Goal: Task Accomplishment & Management: Manage account settings

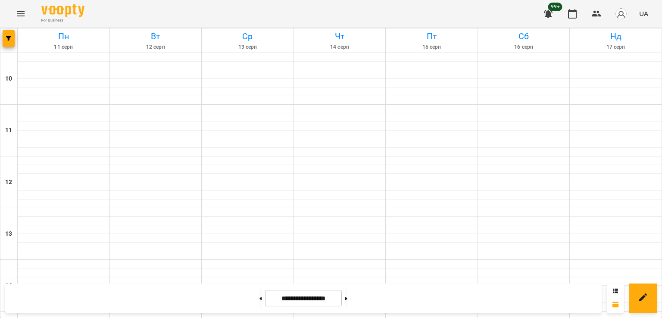
click at [19, 14] on icon "Menu" at bounding box center [21, 14] width 10 height 10
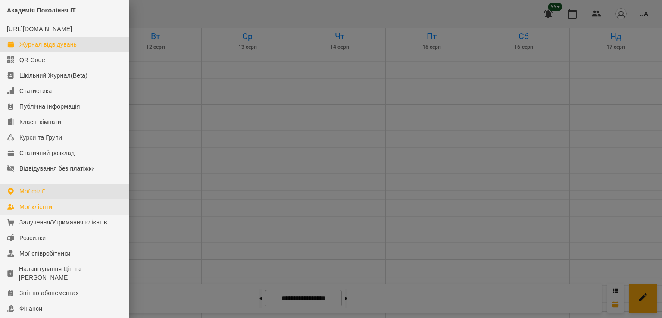
click at [45, 199] on link "Мої філії" at bounding box center [64, 191] width 129 height 16
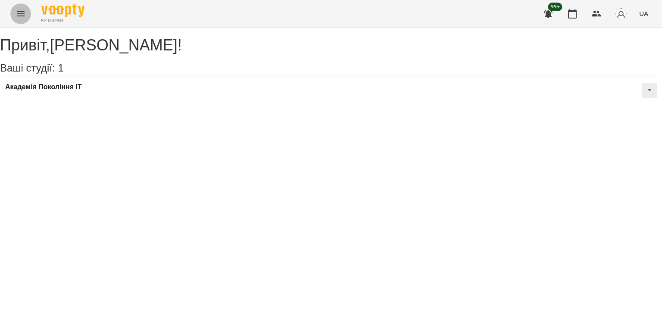
click at [22, 14] on icon "Menu" at bounding box center [21, 14] width 10 height 10
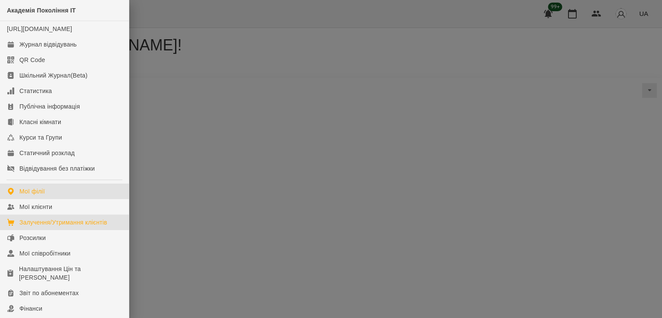
drag, startPoint x: 60, startPoint y: 223, endPoint x: 109, endPoint y: 226, distance: 49.2
click at [60, 223] on ul "Академія Покоління ІТ [URL][DOMAIN_NAME] Журнал відвідувань QR Code Шкільний Жу…" at bounding box center [64, 217] width 129 height 435
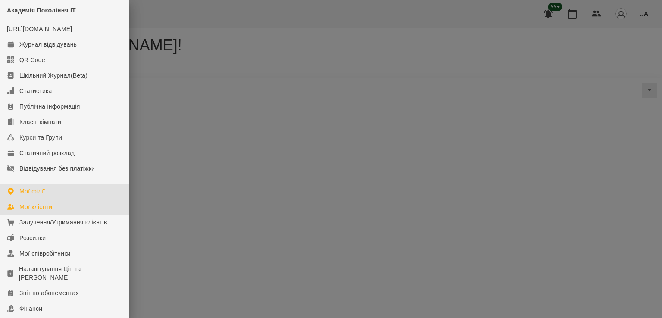
click at [54, 214] on link "Мої клієнти" at bounding box center [64, 207] width 129 height 16
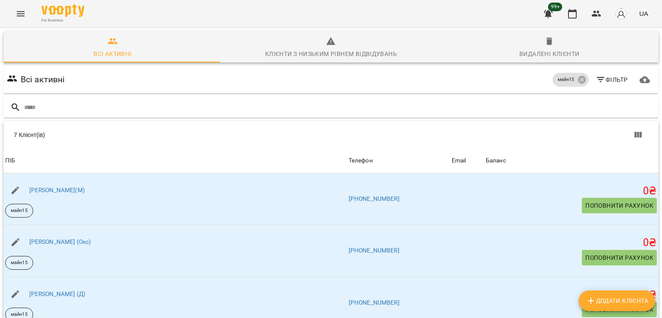
click at [626, 300] on span "Додати клієнта" at bounding box center [616, 300] width 62 height 10
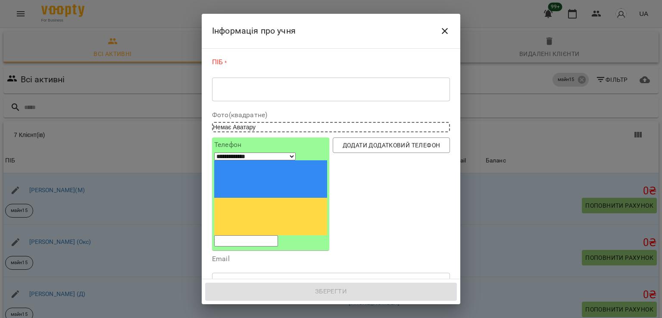
click at [278, 235] on input "tel" at bounding box center [246, 240] width 64 height 11
paste input "**********"
select select "**"
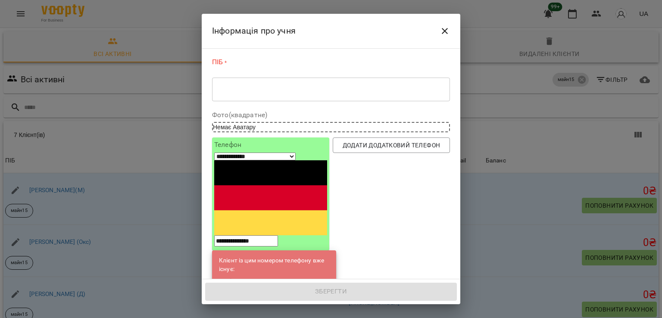
type input "**********"
click at [257, 277] on link "[PERSON_NAME](С)" at bounding box center [277, 281] width 54 height 9
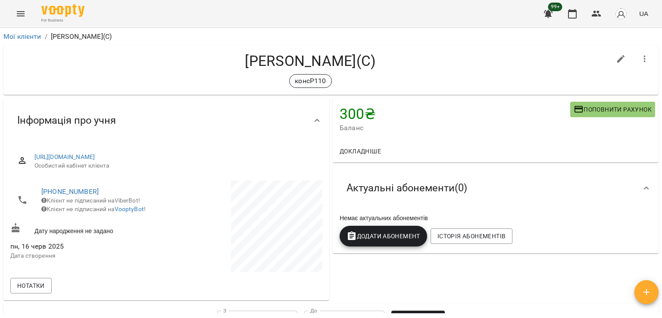
click at [616, 61] on icon "button" at bounding box center [620, 59] width 10 height 10
select select "**"
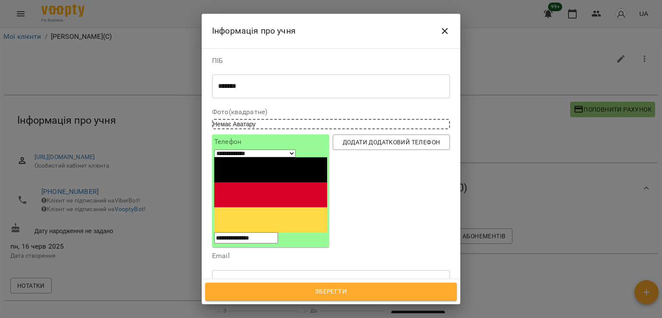
click at [445, 30] on icon "Close" at bounding box center [444, 31] width 6 height 6
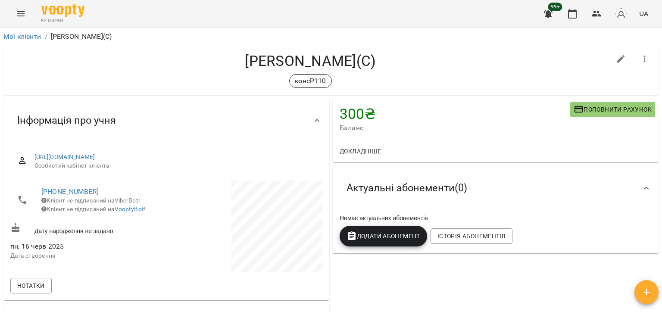
click at [19, 14] on icon "Menu" at bounding box center [21, 13] width 8 height 5
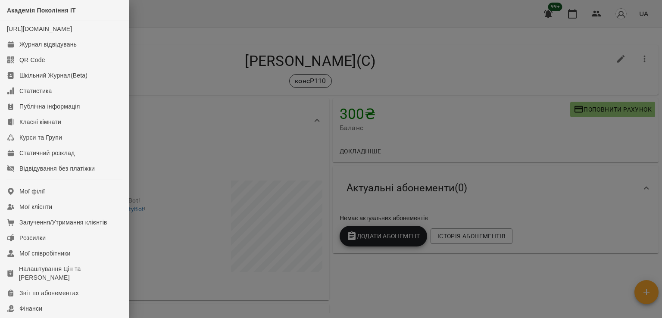
click at [255, 56] on div at bounding box center [331, 159] width 662 height 318
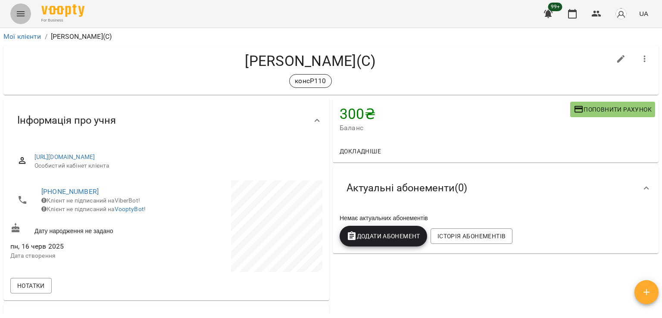
click at [20, 12] on icon "Menu" at bounding box center [21, 13] width 8 height 5
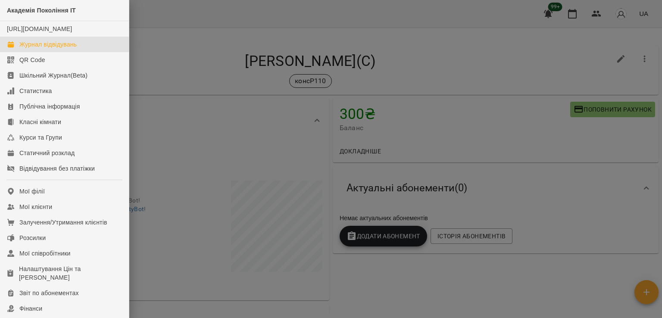
click at [67, 49] on div "Журнал відвідувань" at bounding box center [47, 44] width 57 height 9
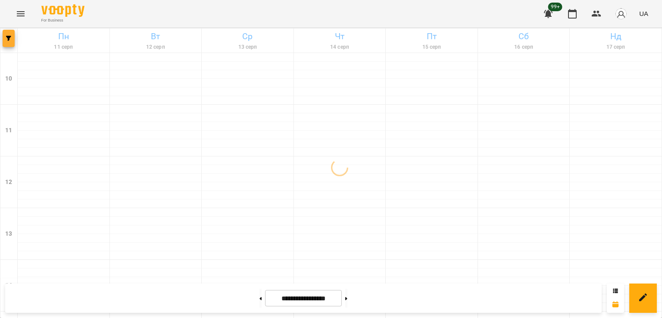
click at [6, 37] on icon "button" at bounding box center [8, 38] width 5 height 5
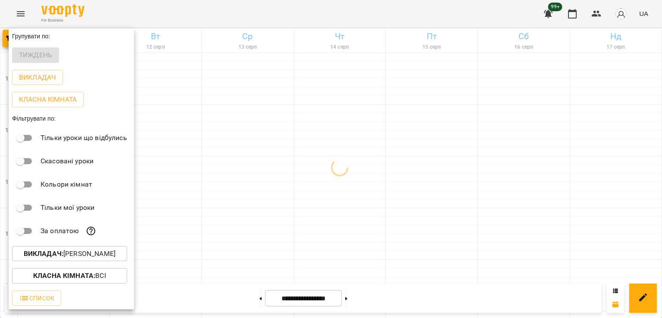
click at [72, 259] on p "Викладач : [PERSON_NAME]" at bounding box center [70, 253] width 92 height 10
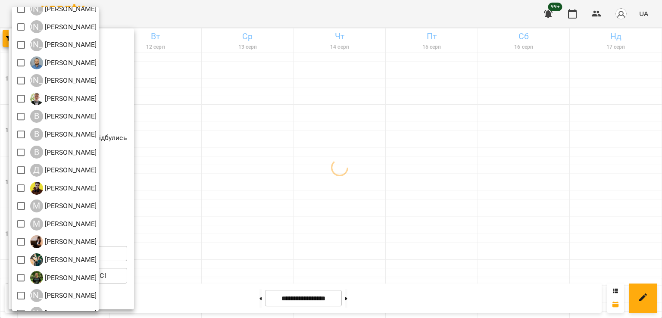
scroll to position [43, 0]
click at [421, 193] on div at bounding box center [331, 159] width 662 height 318
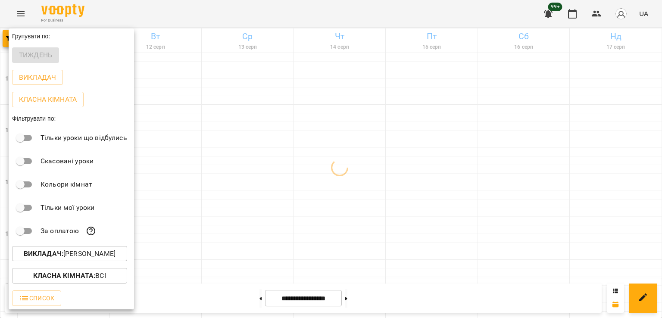
click at [373, 223] on div at bounding box center [331, 159] width 662 height 318
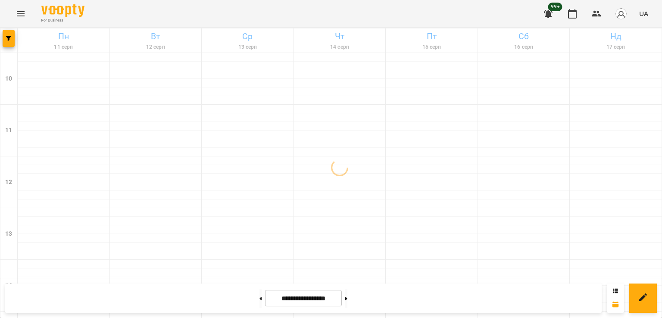
scroll to position [446, 0]
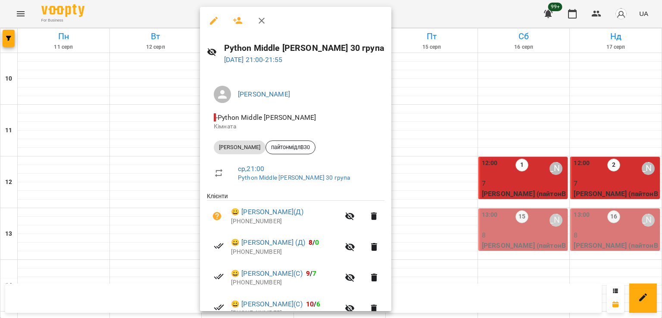
drag, startPoint x: 448, startPoint y: 96, endPoint x: 442, endPoint y: 112, distance: 17.0
click at [447, 96] on div at bounding box center [331, 159] width 662 height 318
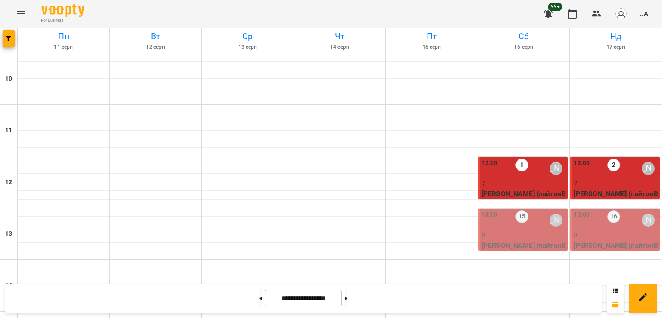
scroll to position [230, 0]
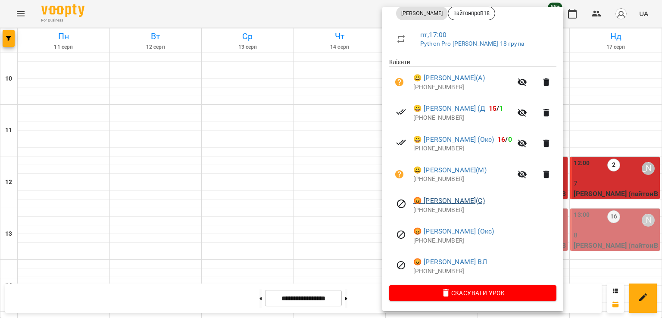
scroll to position [135, 0]
click at [308, 203] on div at bounding box center [331, 159] width 662 height 318
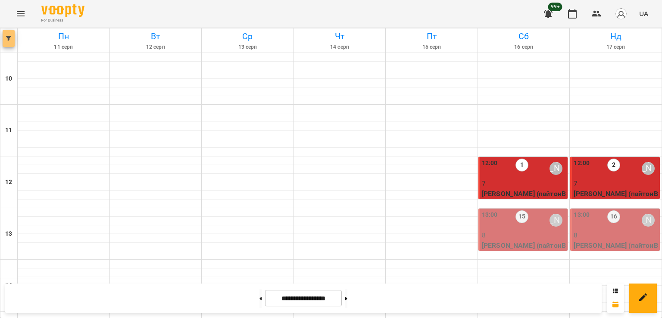
click at [8, 30] on button "button" at bounding box center [9, 38] width 12 height 17
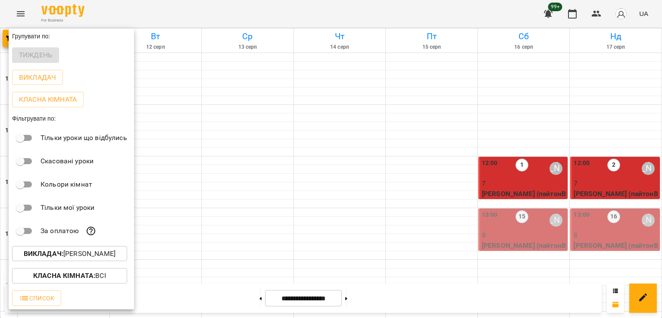
click at [86, 258] on p "Викладач : [PERSON_NAME]" at bounding box center [70, 253] width 92 height 10
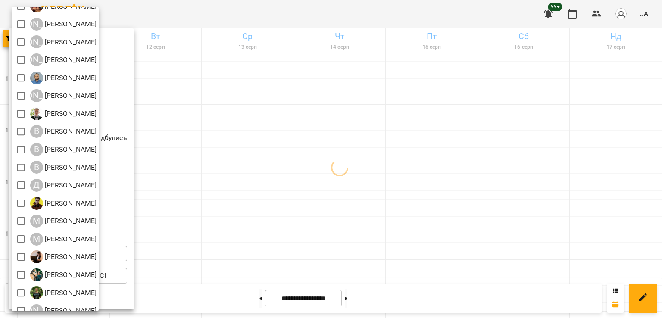
scroll to position [56, 0]
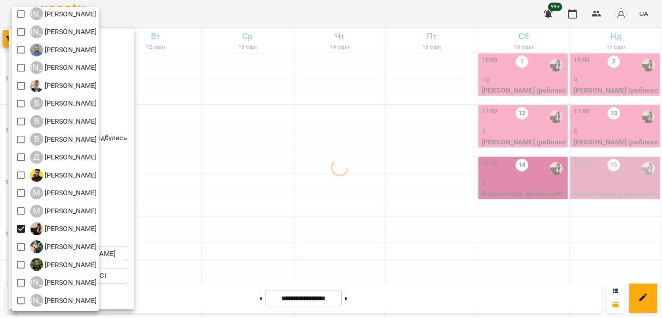
click at [382, 208] on div at bounding box center [331, 159] width 662 height 318
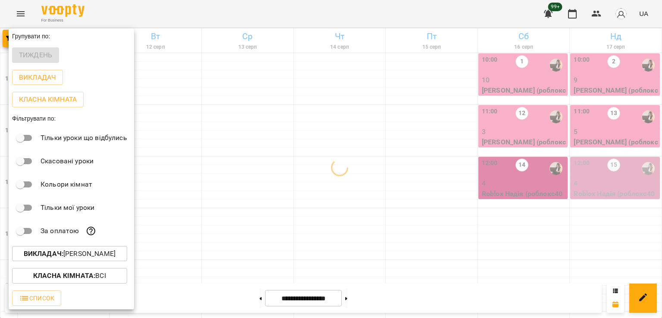
click at [388, 208] on div at bounding box center [331, 159] width 662 height 318
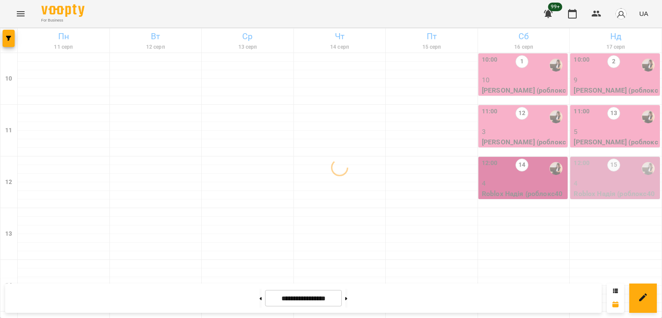
scroll to position [446, 0]
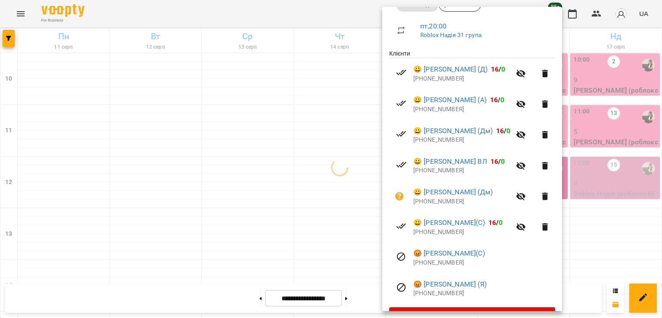
scroll to position [165, 0]
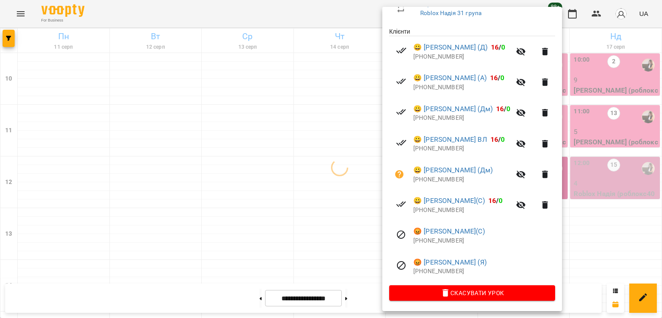
click at [311, 146] on div at bounding box center [331, 159] width 662 height 318
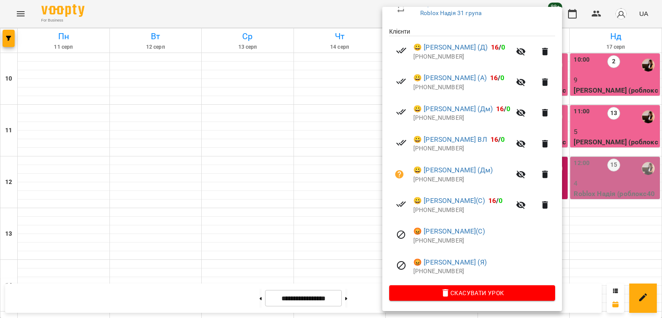
drag, startPoint x: 311, startPoint y: 141, endPoint x: 360, endPoint y: 154, distance: 50.8
click at [312, 142] on div at bounding box center [331, 159] width 662 height 318
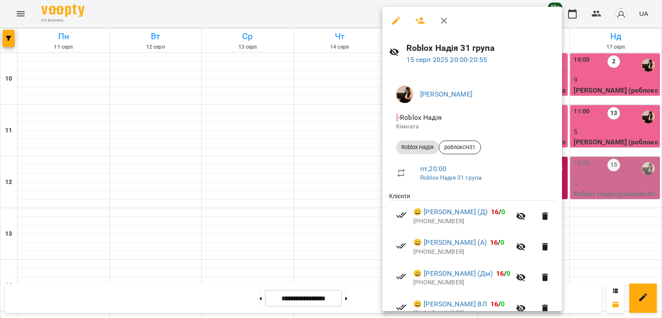
click at [272, 140] on div at bounding box center [331, 159] width 662 height 318
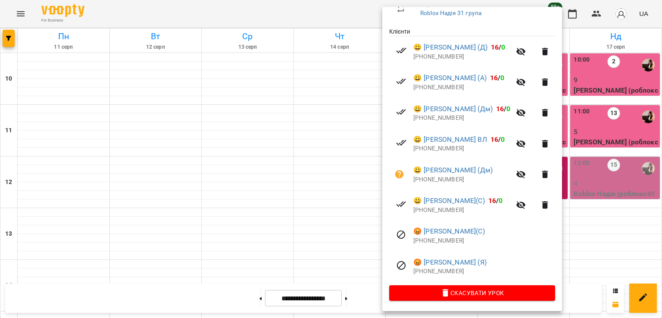
drag, startPoint x: 250, startPoint y: 131, endPoint x: 243, endPoint y: 130, distance: 7.4
click at [249, 131] on div at bounding box center [331, 159] width 662 height 318
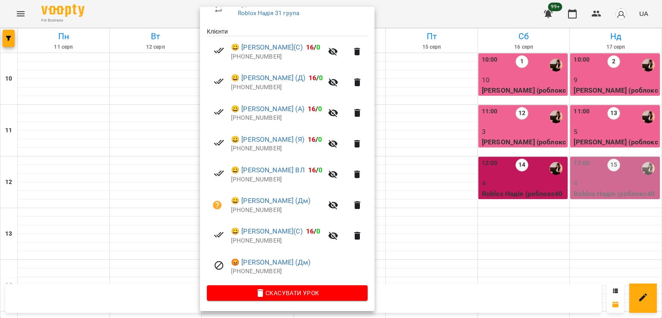
drag, startPoint x: 64, startPoint y: 146, endPoint x: 54, endPoint y: 146, distance: 9.5
click at [61, 146] on div at bounding box center [331, 159] width 662 height 318
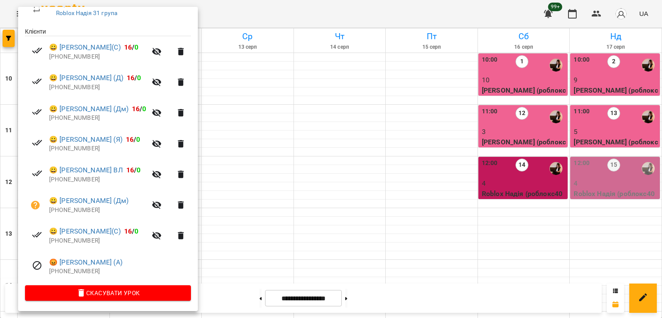
click at [403, 145] on div at bounding box center [331, 159] width 662 height 318
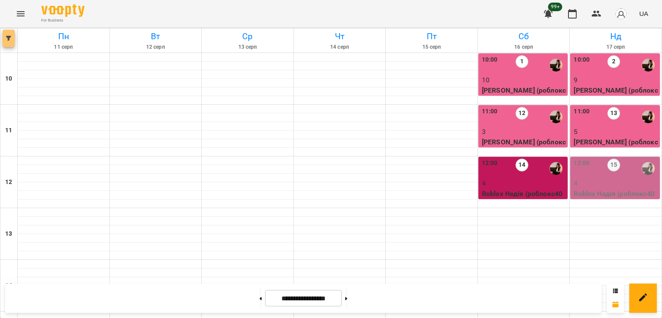
click at [10, 41] on button "button" at bounding box center [9, 38] width 12 height 17
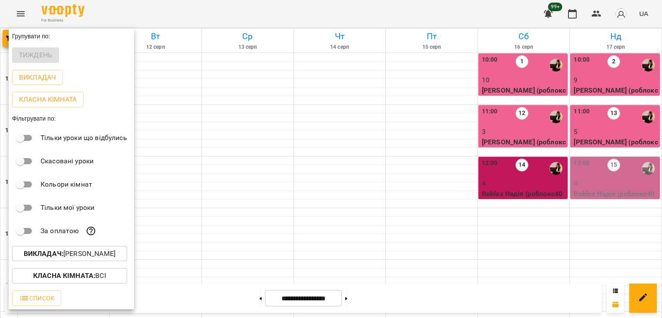
click at [84, 252] on p "Викладач : [PERSON_NAME]" at bounding box center [70, 253] width 92 height 10
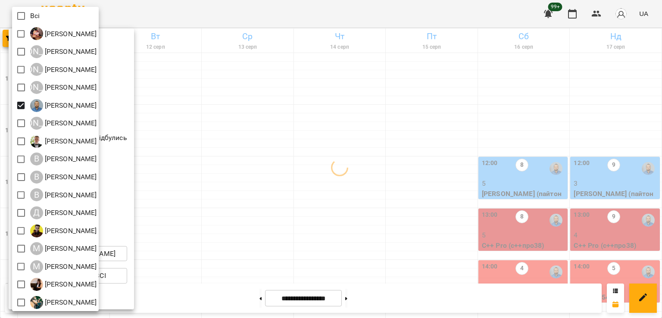
click at [338, 152] on div at bounding box center [331, 159] width 662 height 318
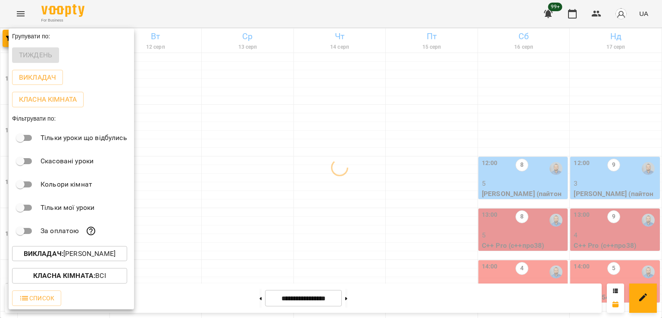
click at [421, 155] on div at bounding box center [331, 159] width 662 height 318
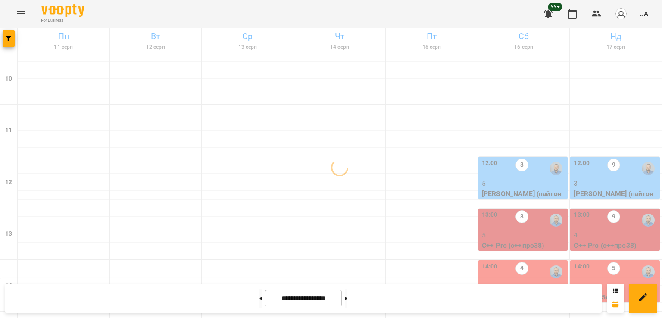
scroll to position [15, 0]
click at [514, 178] on p "5" at bounding box center [523, 183] width 84 height 10
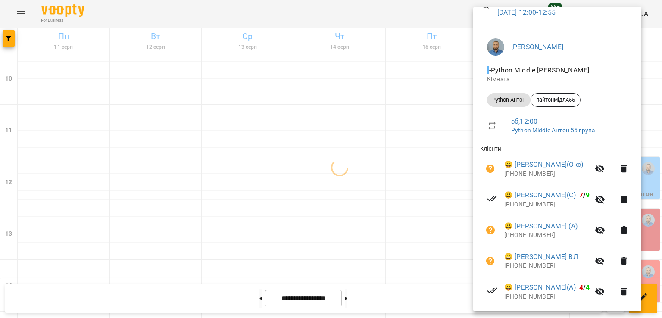
scroll to position [104, 0]
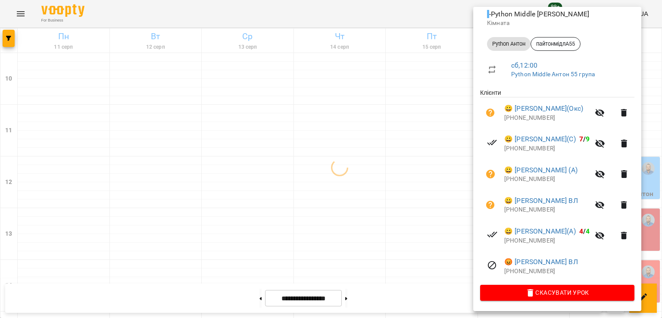
click at [436, 182] on div at bounding box center [331, 159] width 662 height 318
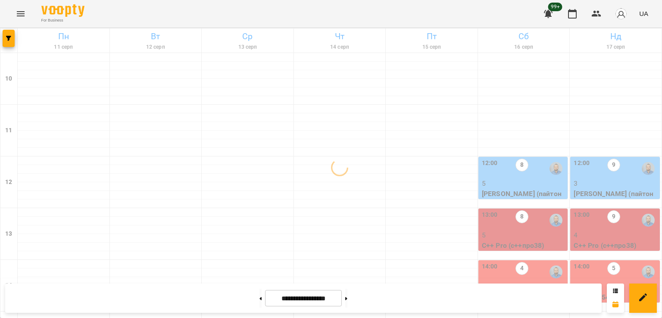
click at [607, 158] on div "9" at bounding box center [613, 168] width 13 height 20
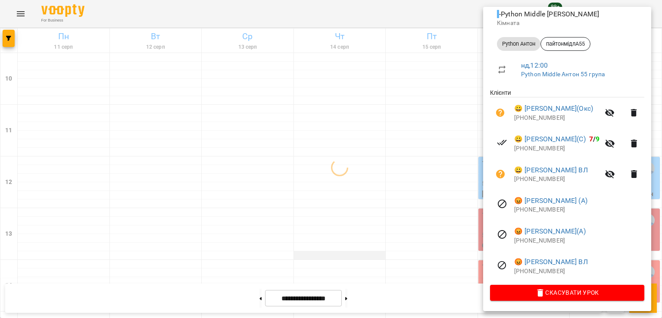
drag, startPoint x: 379, startPoint y: 208, endPoint x: 340, endPoint y: 242, distance: 51.6
click at [377, 209] on div at bounding box center [331, 159] width 662 height 318
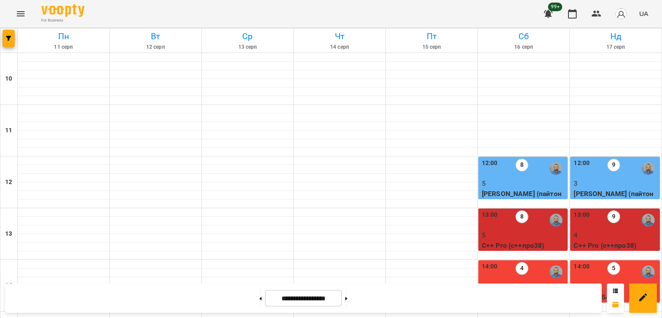
click at [618, 158] on div "12:00 9" at bounding box center [615, 168] width 84 height 20
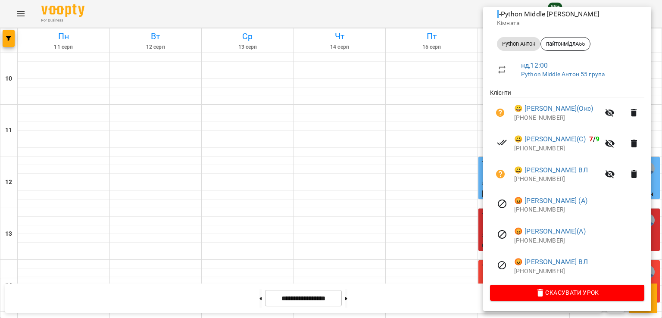
click at [374, 144] on div at bounding box center [331, 159] width 662 height 318
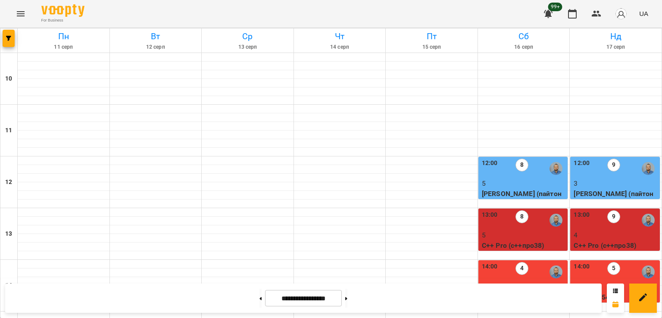
scroll to position [446, 0]
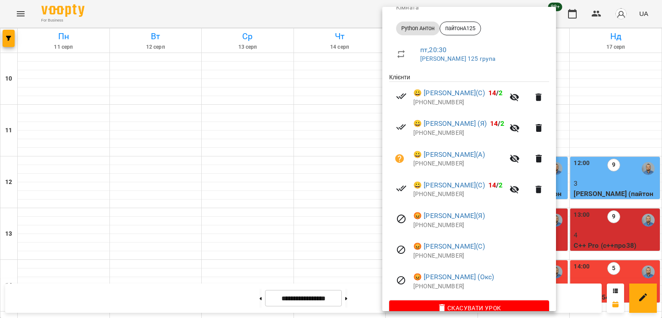
scroll to position [135, 0]
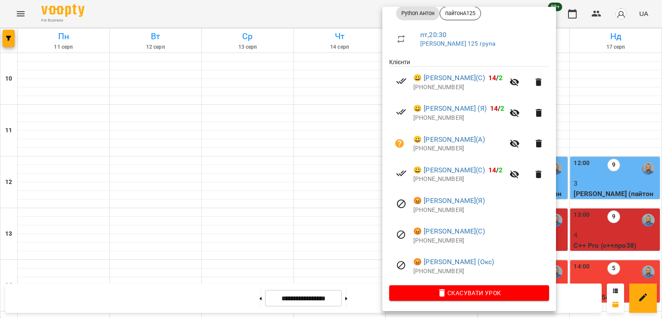
click at [252, 179] on div at bounding box center [331, 159] width 662 height 318
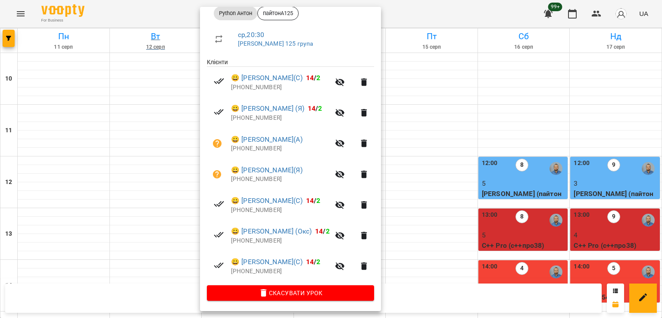
drag, startPoint x: 134, startPoint y: 158, endPoint x: 138, endPoint y: 42, distance: 116.3
click at [134, 157] on div at bounding box center [331, 159] width 662 height 318
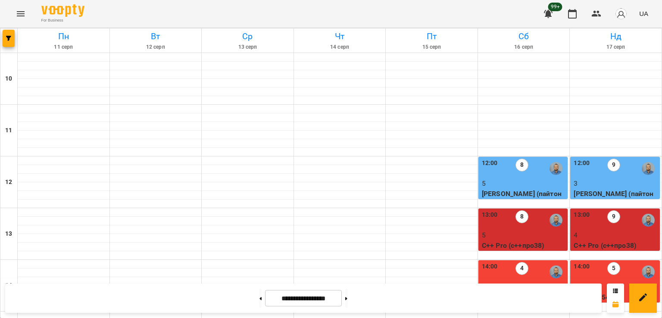
drag, startPoint x: 427, startPoint y: 152, endPoint x: 427, endPoint y: 157, distance: 5.6
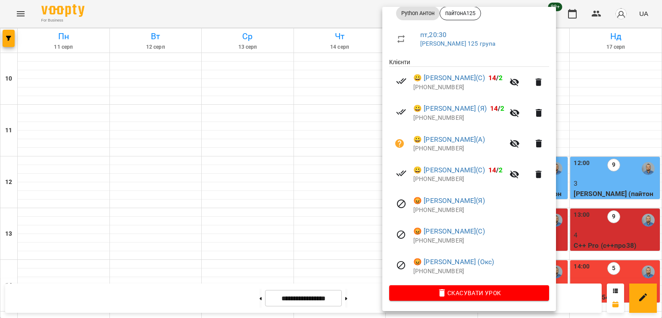
click at [441, 180] on p "[PHONE_NUMBER]" at bounding box center [458, 179] width 91 height 9
copy p "420773052860"
click at [327, 196] on div at bounding box center [331, 159] width 662 height 318
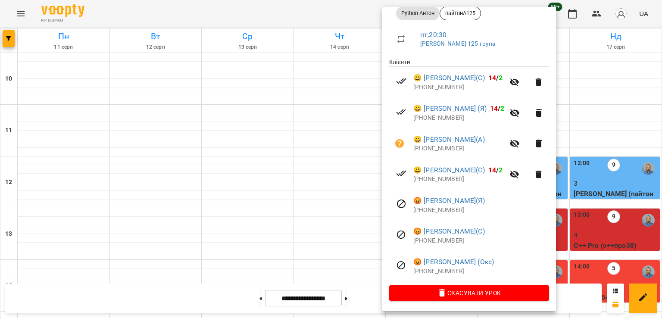
click at [267, 171] on div at bounding box center [331, 159] width 662 height 318
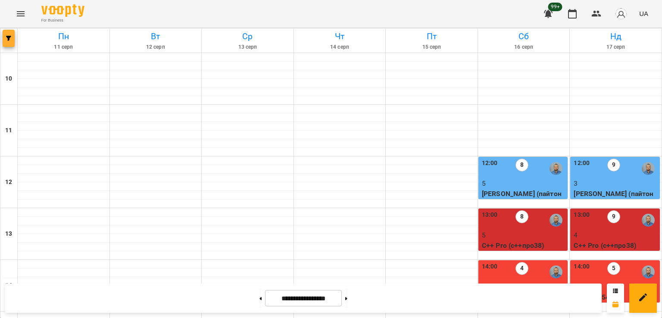
click at [6, 37] on icon "button" at bounding box center [8, 38] width 5 height 5
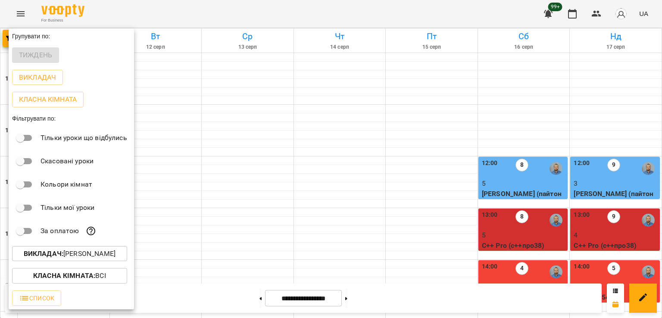
click at [88, 259] on p "Викладач : [PERSON_NAME]" at bounding box center [70, 253] width 92 height 10
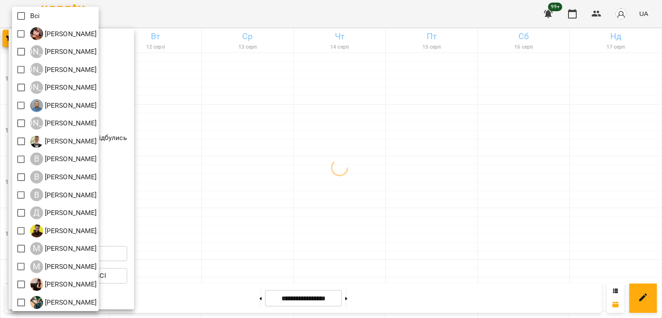
scroll to position [56, 0]
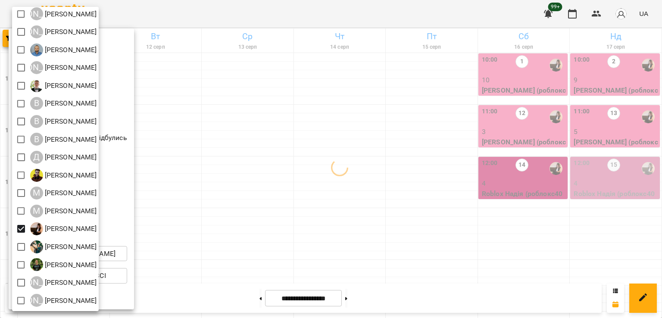
click at [423, 179] on div at bounding box center [331, 159] width 662 height 318
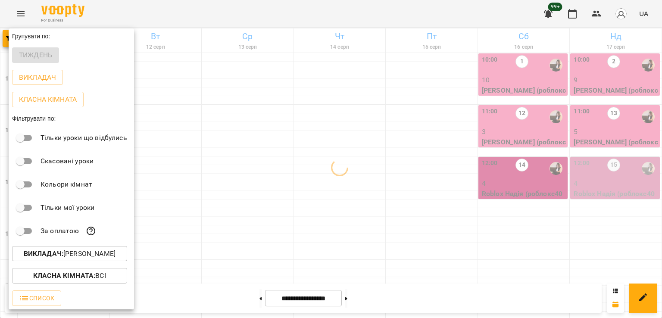
click at [423, 141] on div at bounding box center [331, 159] width 662 height 318
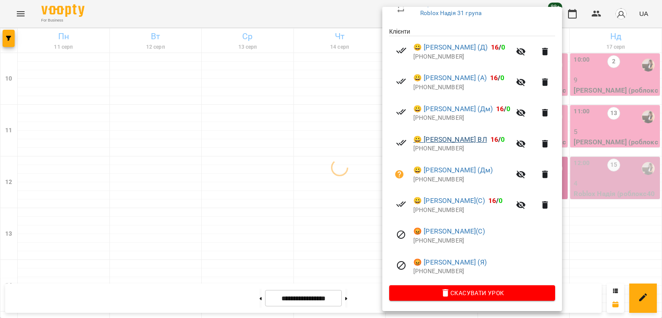
scroll to position [165, 0]
click at [255, 137] on div at bounding box center [331, 159] width 662 height 318
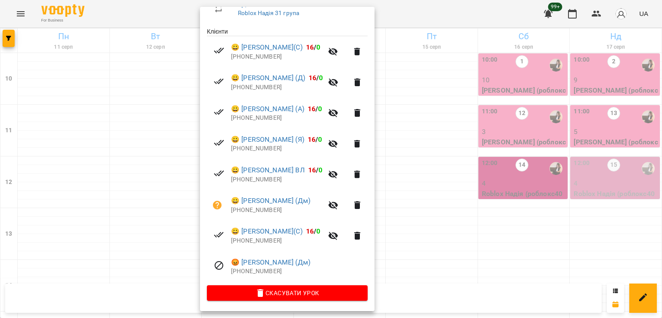
click at [442, 166] on div at bounding box center [331, 159] width 662 height 318
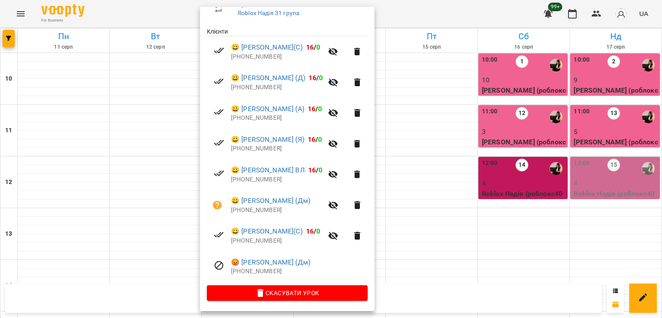
click at [138, 157] on div at bounding box center [331, 159] width 662 height 318
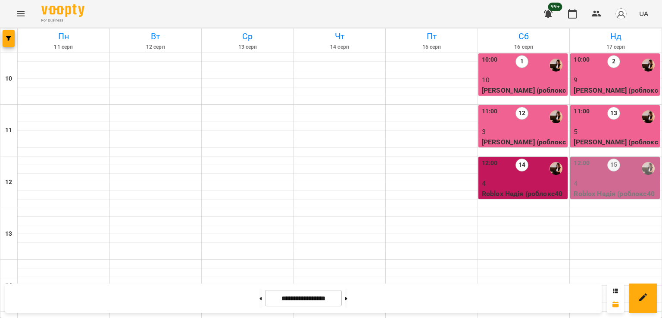
scroll to position [360, 0]
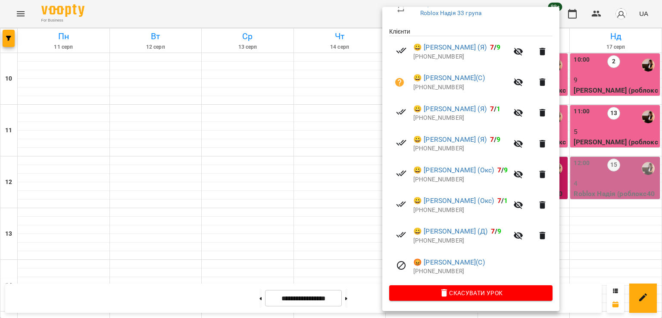
scroll to position [165, 0]
click at [314, 164] on div at bounding box center [331, 159] width 662 height 318
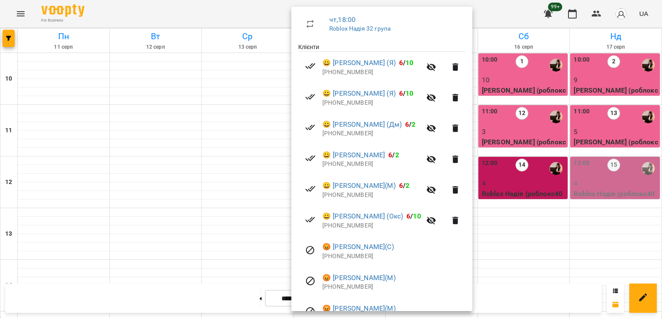
scroll to position [196, 0]
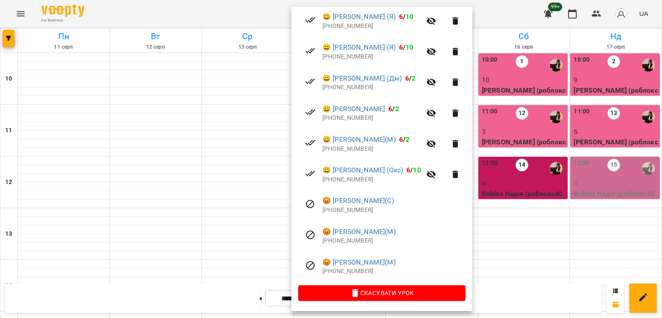
click at [216, 124] on div at bounding box center [331, 159] width 662 height 318
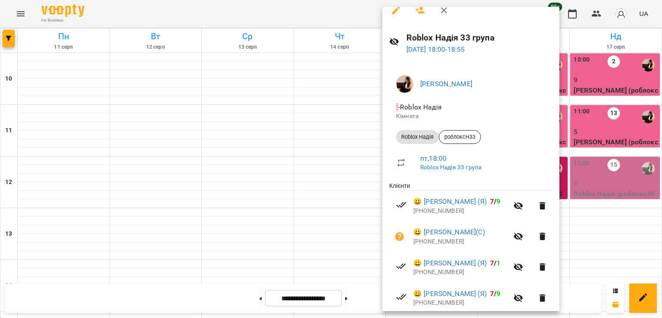
scroll to position [0, 0]
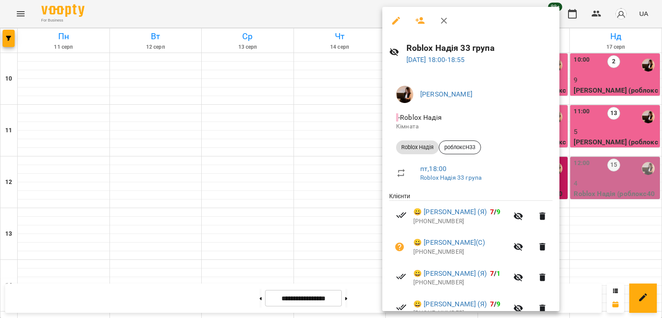
click at [234, 120] on div at bounding box center [331, 159] width 662 height 318
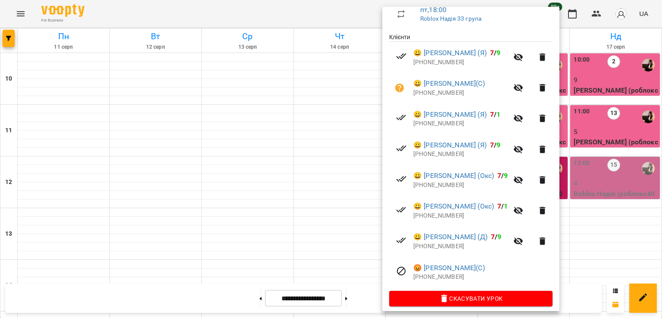
scroll to position [165, 0]
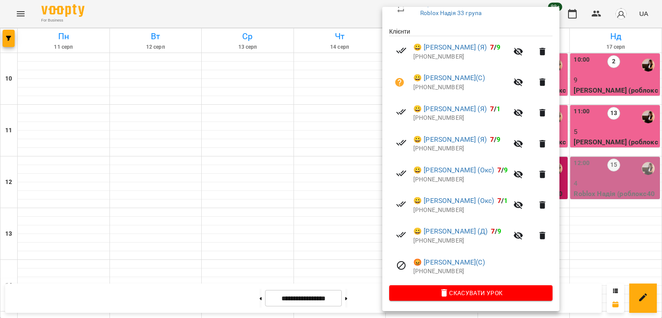
click at [243, 128] on div at bounding box center [331, 159] width 662 height 318
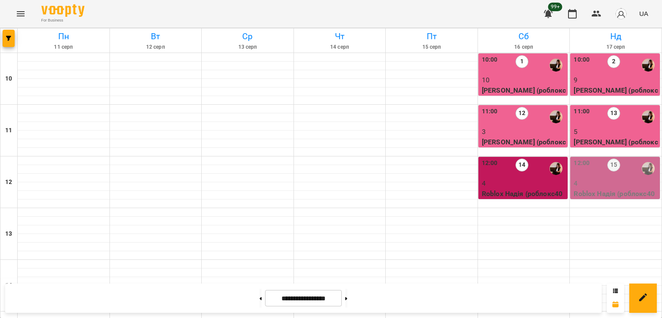
scroll to position [446, 0]
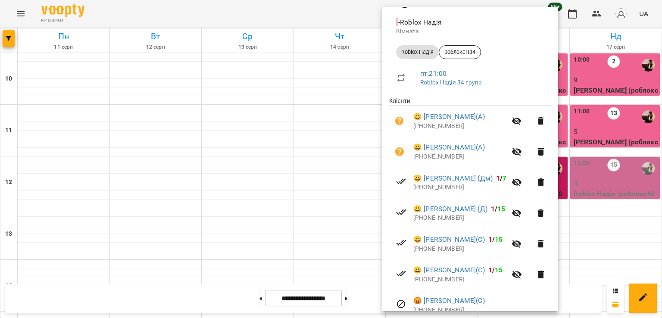
scroll to position [196, 0]
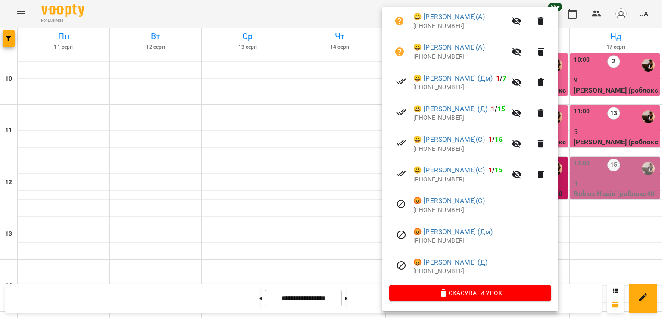
click at [298, 141] on div at bounding box center [331, 159] width 662 height 318
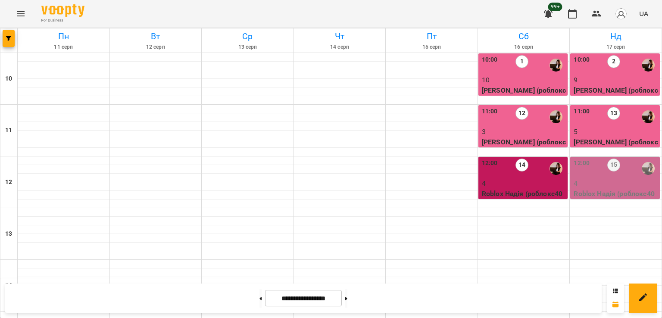
scroll to position [0, 0]
click at [509, 78] on p "10" at bounding box center [523, 80] width 84 height 10
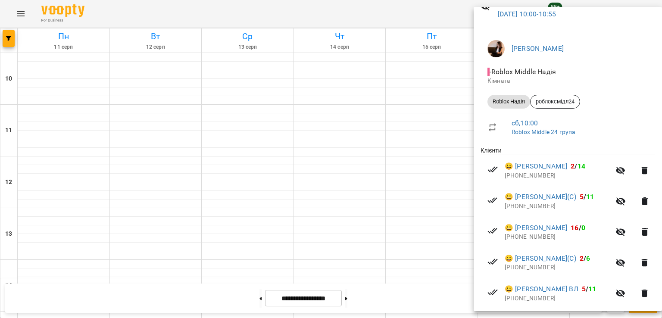
scroll to position [247, 0]
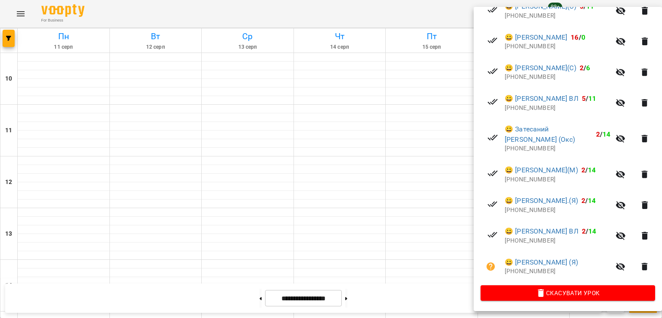
click at [374, 162] on div at bounding box center [331, 159] width 662 height 318
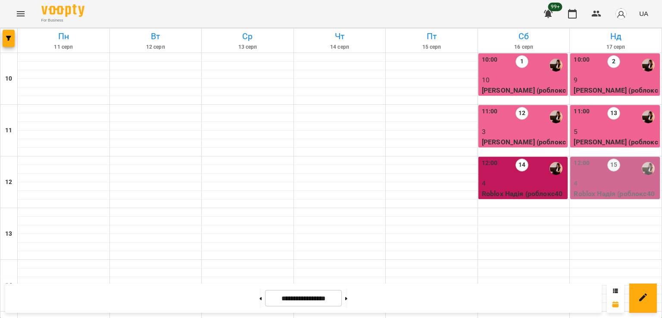
scroll to position [345, 0]
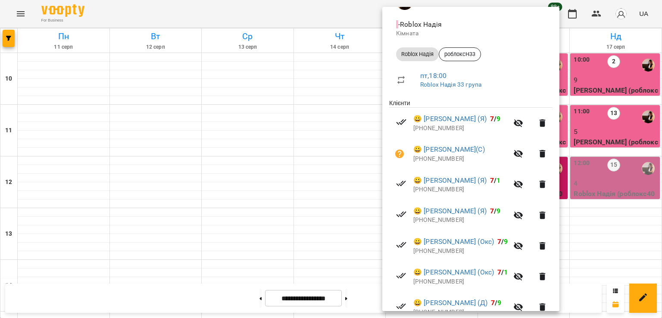
scroll to position [165, 0]
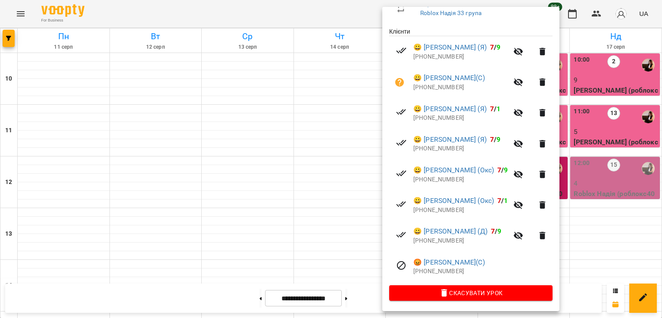
click at [246, 140] on div at bounding box center [331, 159] width 662 height 318
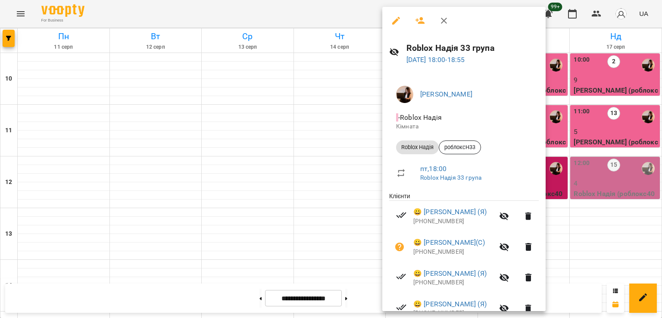
click at [277, 140] on div at bounding box center [331, 159] width 662 height 318
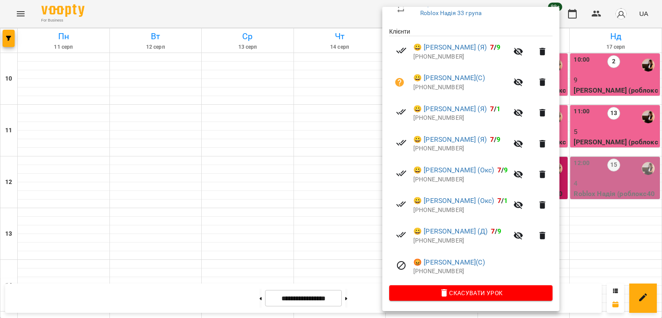
click at [221, 131] on div at bounding box center [331, 159] width 662 height 318
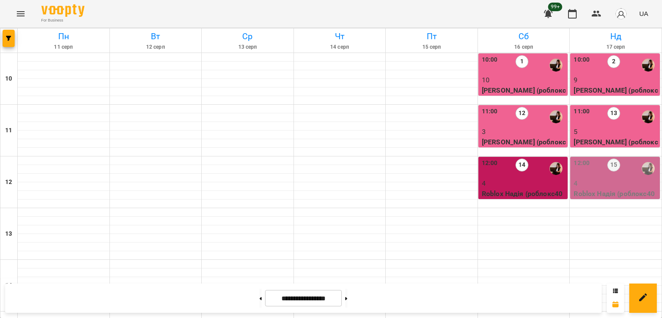
scroll to position [446, 0]
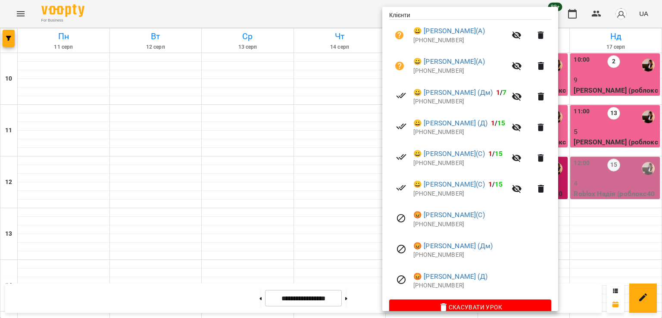
scroll to position [196, 0]
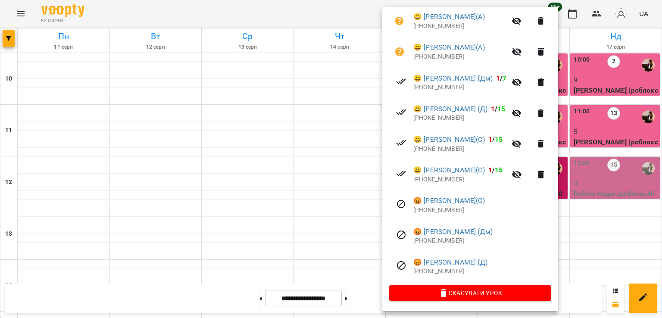
click at [328, 146] on div at bounding box center [331, 159] width 662 height 318
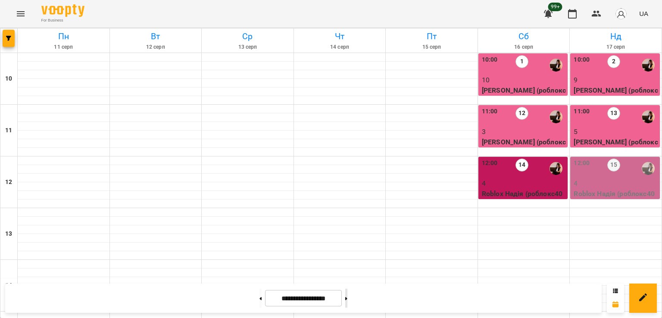
click at [347, 298] on button at bounding box center [346, 298] width 2 height 19
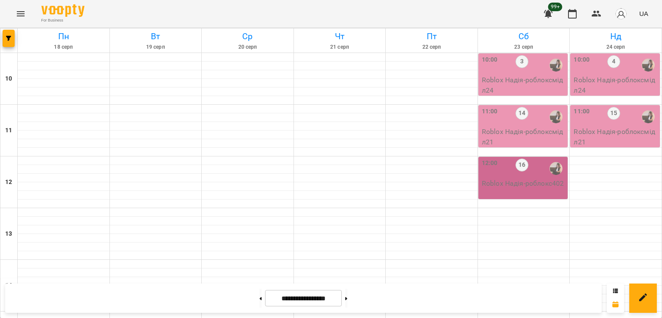
scroll to position [317, 0]
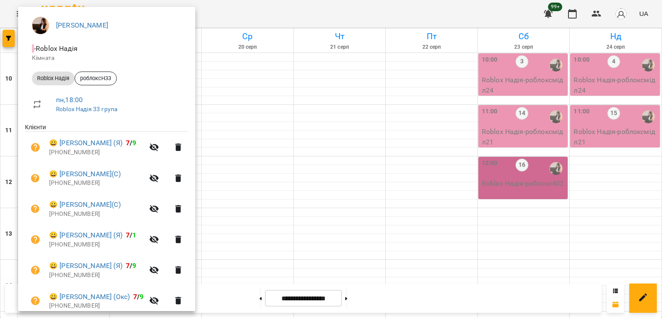
scroll to position [166, 0]
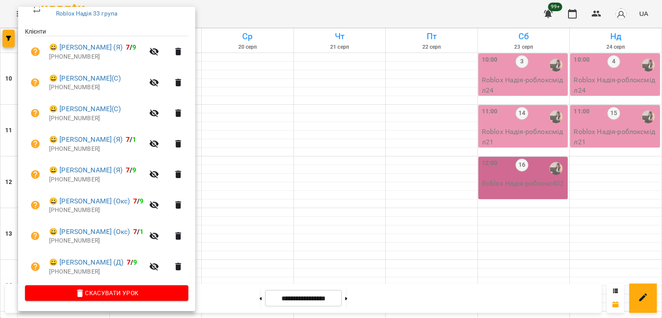
click at [237, 173] on div at bounding box center [331, 159] width 662 height 318
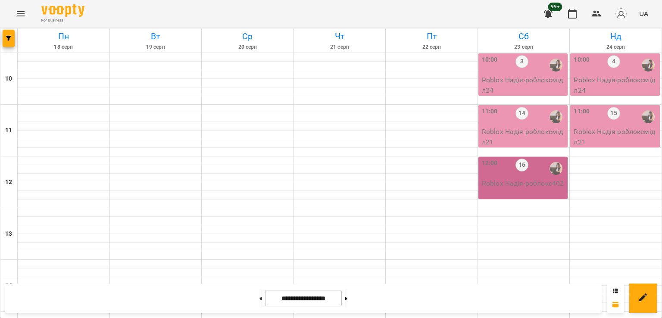
scroll to position [273, 0]
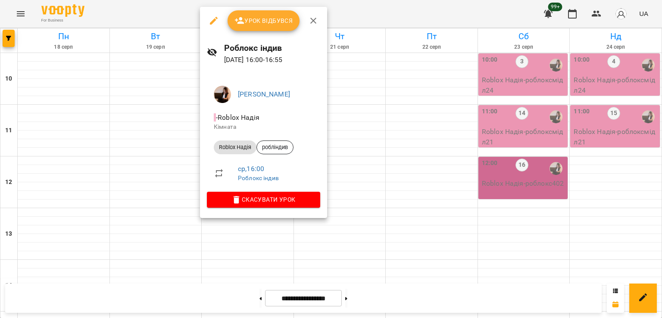
click at [57, 92] on div at bounding box center [331, 159] width 662 height 318
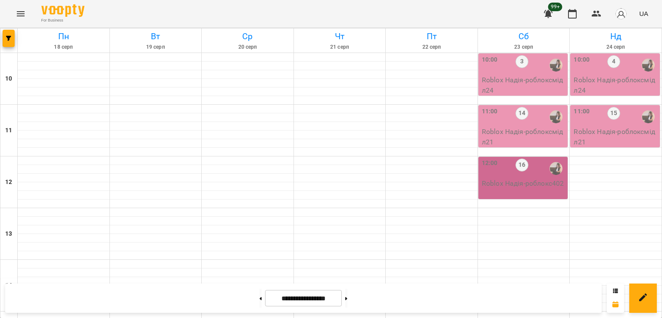
scroll to position [446, 0]
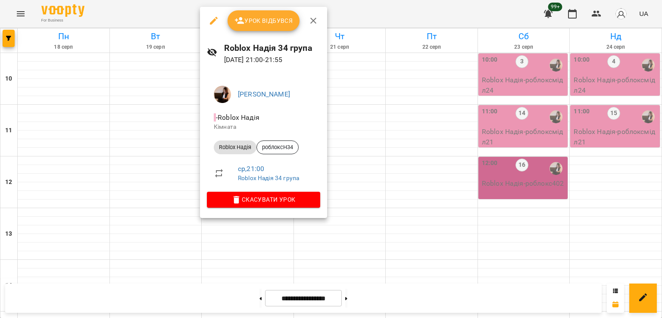
click at [460, 198] on div at bounding box center [331, 159] width 662 height 318
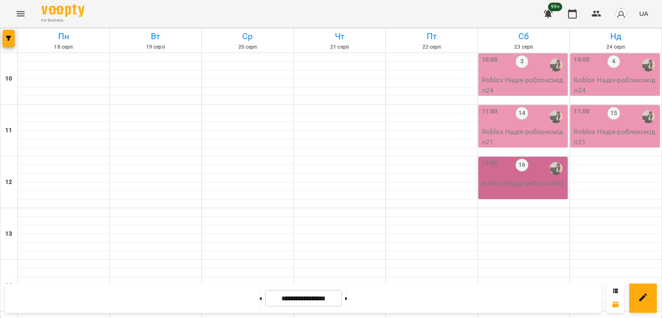
scroll to position [273, 0]
click at [347, 298] on icon at bounding box center [346, 298] width 2 height 3
type input "**********"
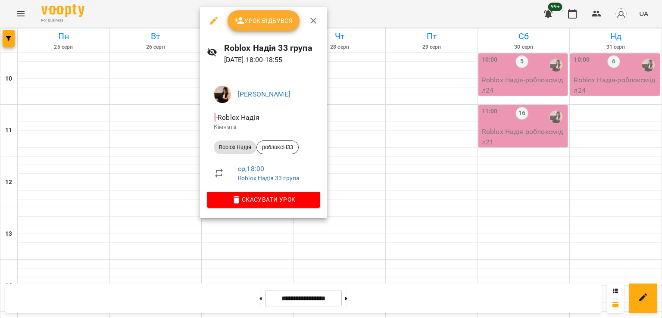
click at [138, 214] on div at bounding box center [331, 159] width 662 height 318
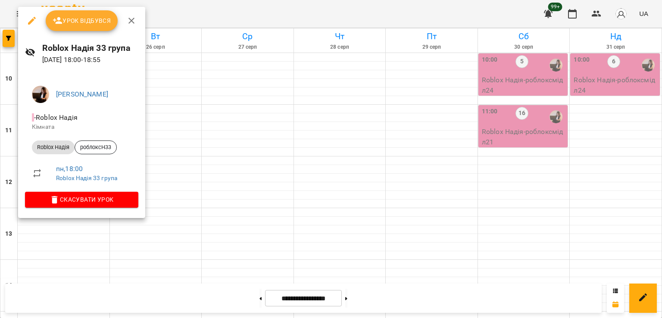
click at [9, 14] on div at bounding box center [331, 159] width 662 height 318
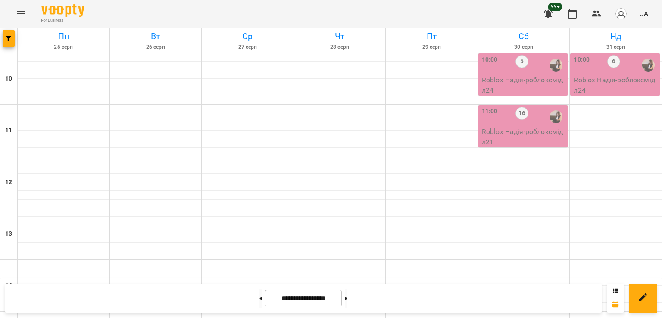
click at [15, 12] on button "Menu" at bounding box center [20, 13] width 21 height 21
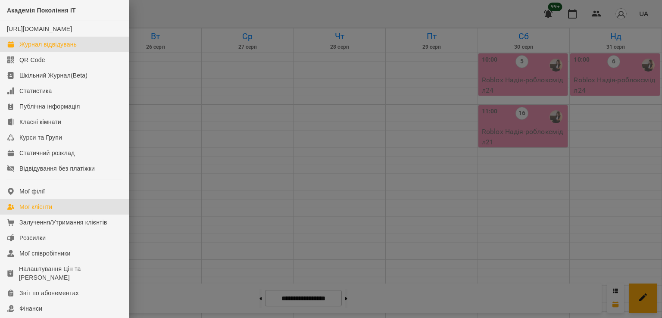
click at [45, 211] on div "Мої клієнти" at bounding box center [35, 206] width 33 height 9
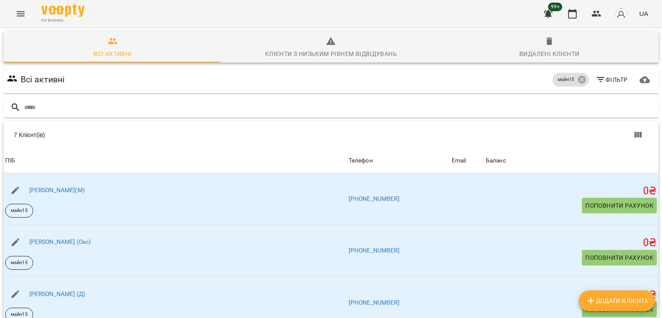
click at [603, 299] on span "Додати клієнта" at bounding box center [616, 300] width 62 height 10
select select "**"
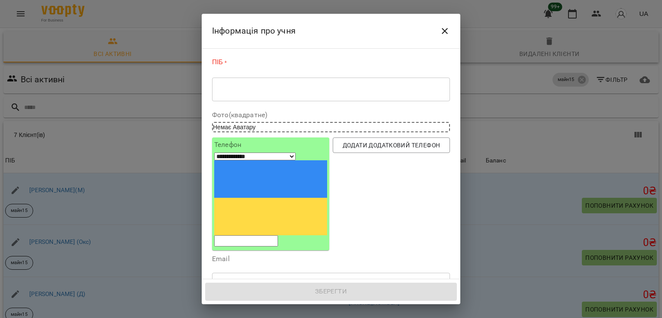
drag, startPoint x: 261, startPoint y: 162, endPoint x: 268, endPoint y: 162, distance: 7.8
click at [261, 235] on input "tel" at bounding box center [246, 240] width 64 height 11
paste input "**********"
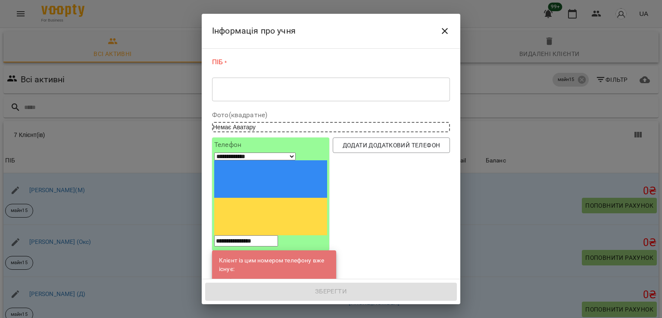
type input "**********"
click at [264, 277] on link "[PERSON_NAME](С)" at bounding box center [277, 281] width 54 height 9
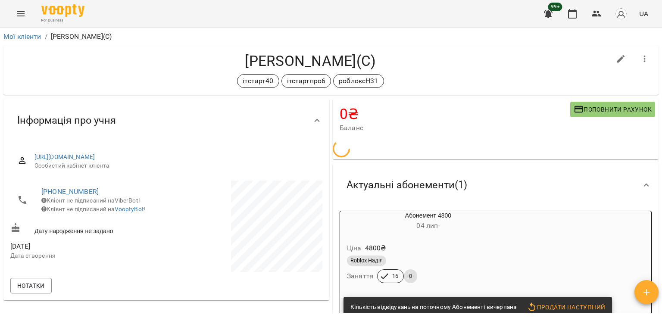
click at [617, 61] on icon "button" at bounding box center [621, 59] width 8 height 8
select select "**"
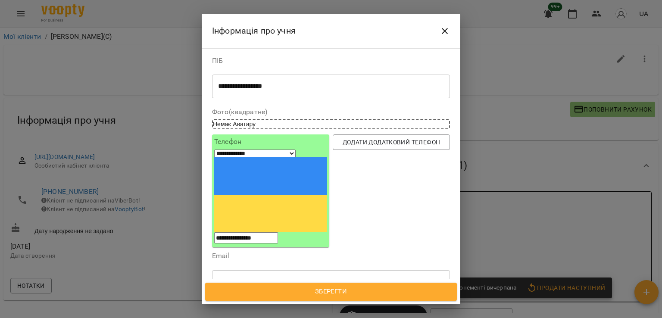
click at [336, 317] on icon at bounding box center [333, 322] width 6 height 6
click at [348, 315] on div "ітстарт40 ітстартпро6" at bounding box center [314, 322] width 205 height 14
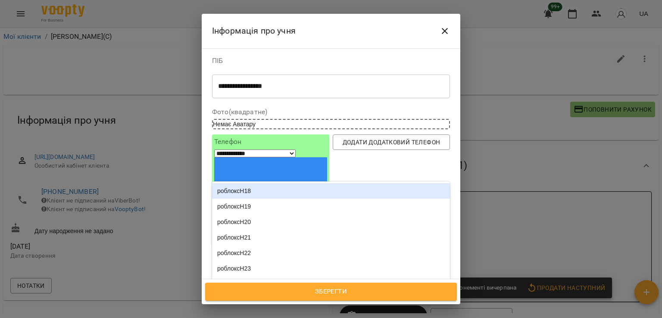
type input "**********"
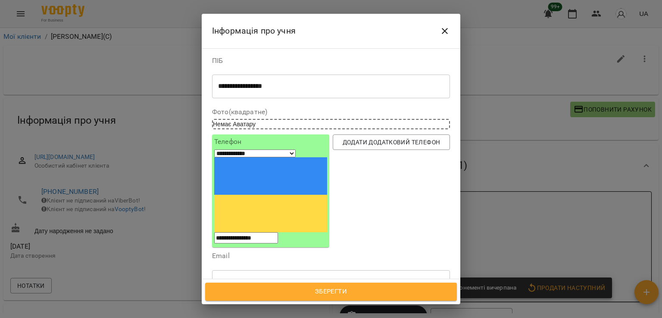
click at [268, 293] on div "роблоксН33" at bounding box center [331, 301] width 238 height 16
click at [322, 295] on span "Зберегти" at bounding box center [330, 291] width 233 height 11
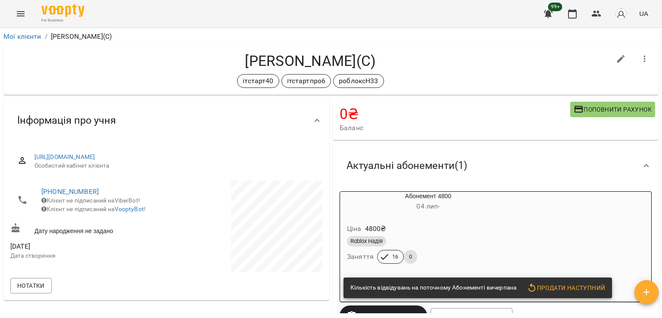
click at [23, 4] on div "For Business 99+ UA" at bounding box center [331, 14] width 662 height 28
click at [26, 14] on button "Menu" at bounding box center [20, 13] width 21 height 21
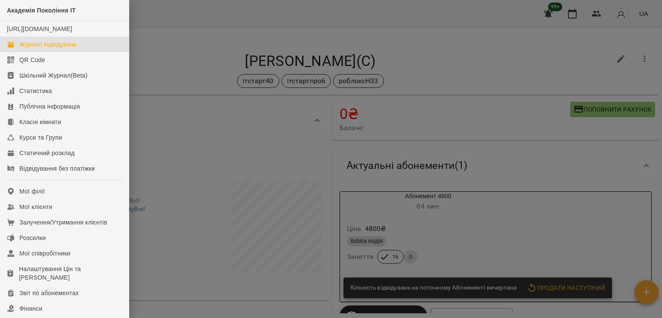
click at [64, 49] on div "Журнал відвідувань" at bounding box center [47, 44] width 57 height 9
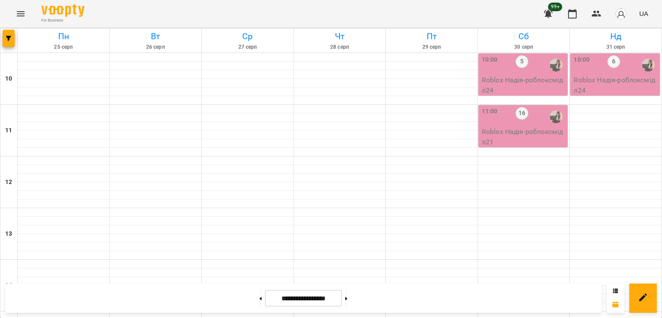
scroll to position [345, 0]
click at [259, 299] on button at bounding box center [260, 298] width 2 height 19
type input "**********"
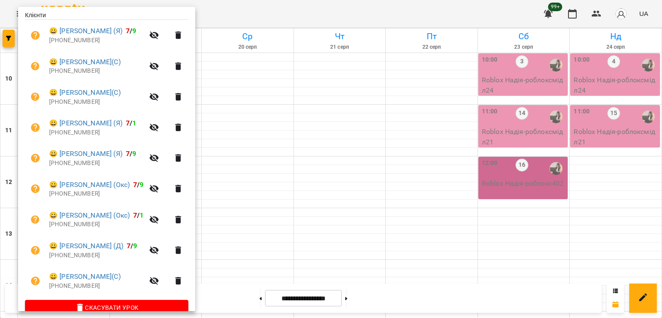
scroll to position [196, 0]
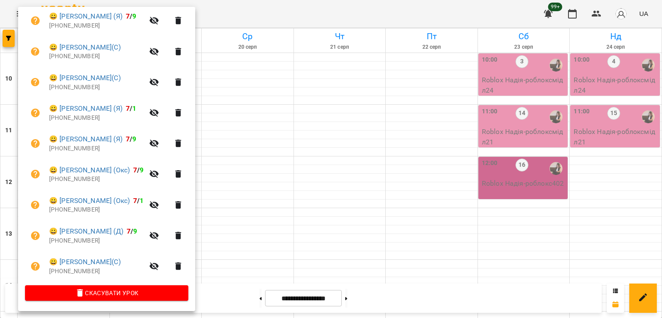
click at [77, 87] on p "[PHONE_NUMBER]" at bounding box center [96, 87] width 95 height 9
copy p "34607073426"
click at [339, 171] on div at bounding box center [331, 159] width 662 height 318
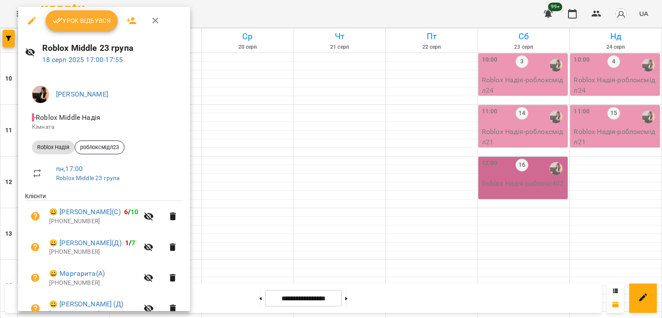
click at [307, 142] on div at bounding box center [331, 159] width 662 height 318
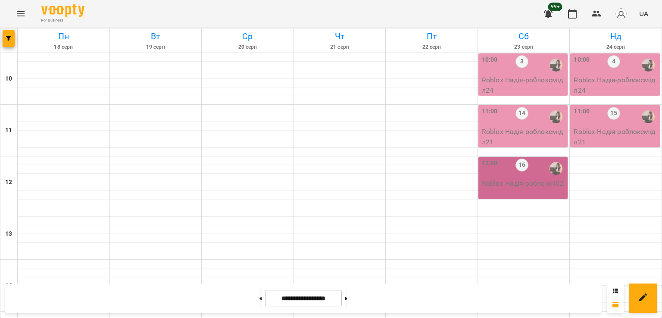
scroll to position [258, 0]
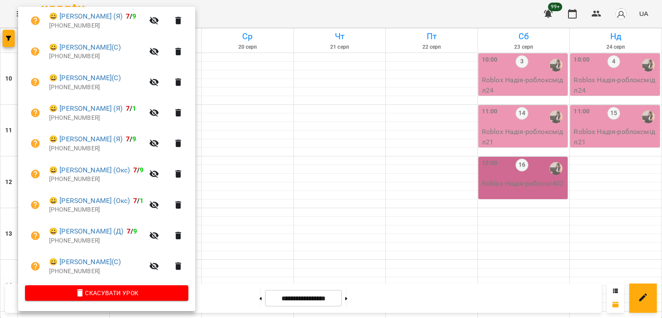
scroll to position [196, 0]
